Goal: Task Accomplishment & Management: Manage account settings

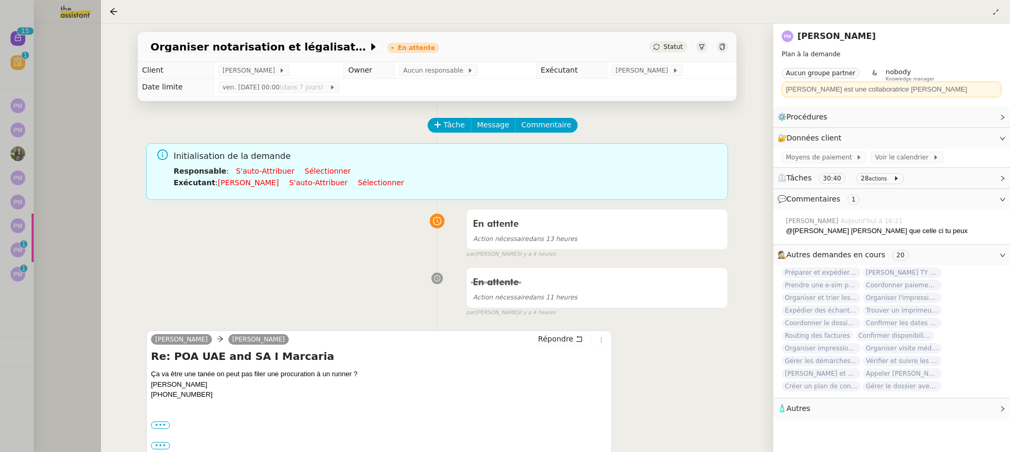
click at [68, 65] on div at bounding box center [505, 226] width 1010 height 452
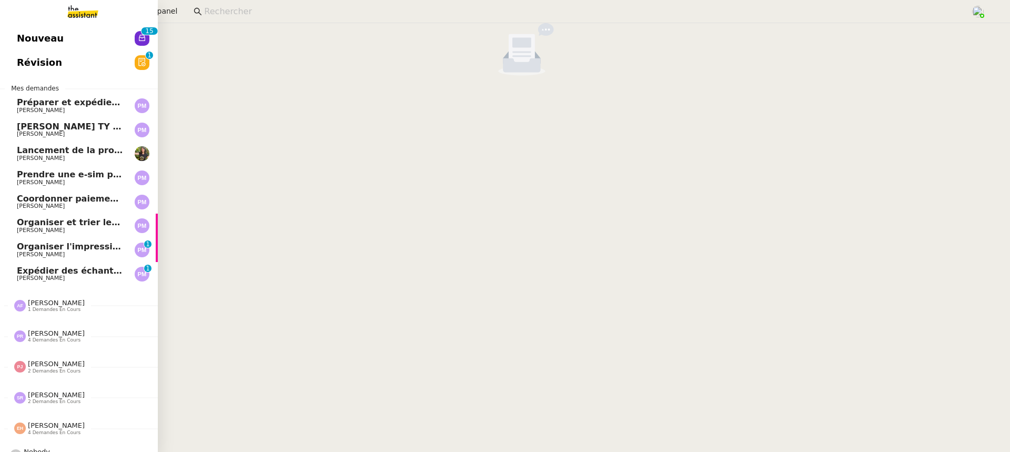
click at [28, 236] on link "Organiser et trier les documents sur Google Drive [PERSON_NAME]" at bounding box center [79, 225] width 158 height 24
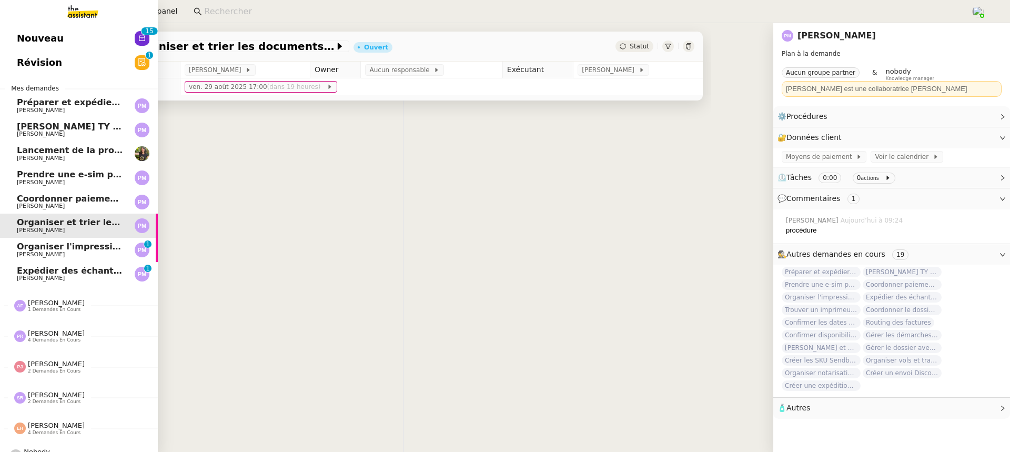
click at [38, 247] on span "Organiser l'impression des cartes de visite" at bounding box center [118, 246] width 203 height 10
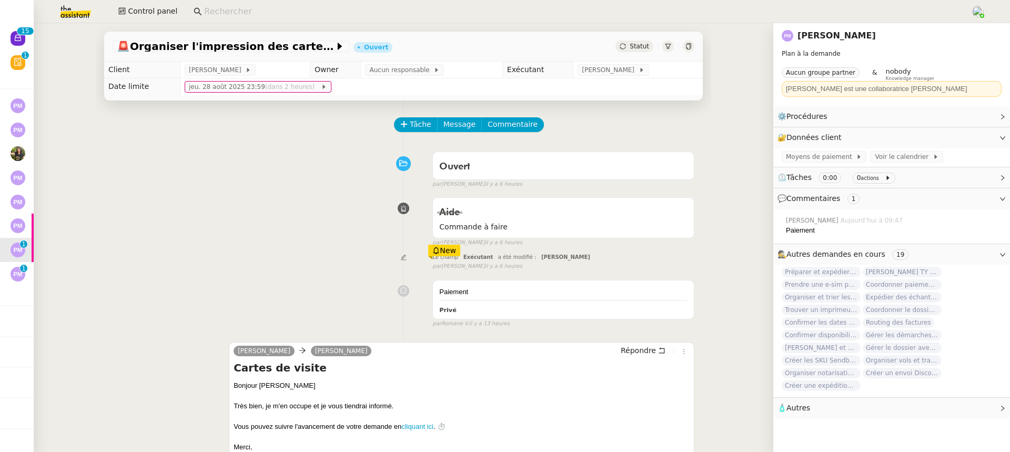
click at [212, 9] on input at bounding box center [582, 12] width 756 height 14
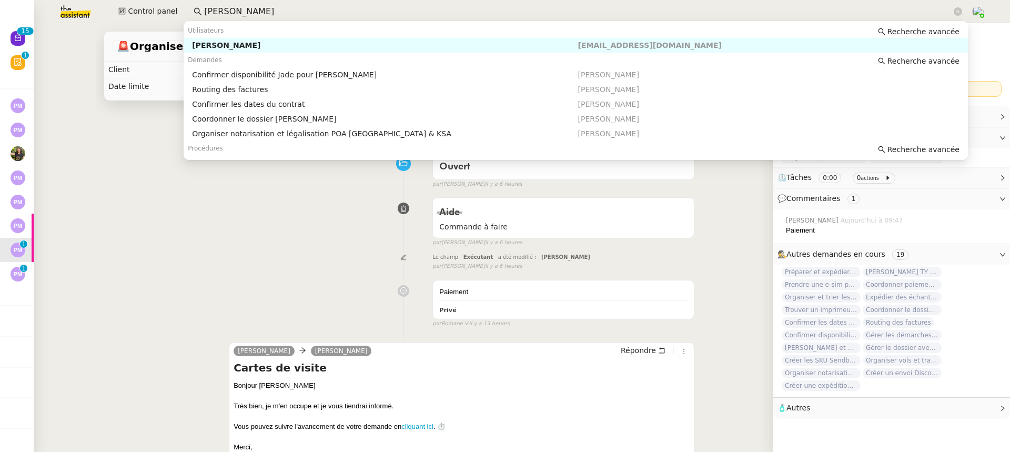
click at [253, 42] on div "[PERSON_NAME]" at bounding box center [384, 44] width 385 height 9
type input "[PERSON_NAME]"
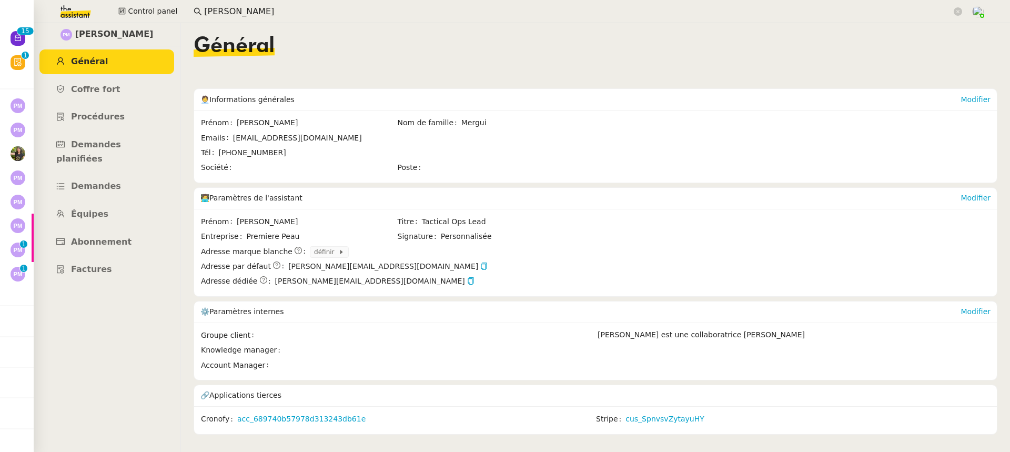
click at [136, 240] on ul "Général Coffre fort Procédures Demandes planifiées Demandes Équipes Abonnement …" at bounding box center [106, 165] width 147 height 232
click at [128, 230] on link "Abonnement" at bounding box center [106, 242] width 135 height 25
